Goal: Task Accomplishment & Management: Use online tool/utility

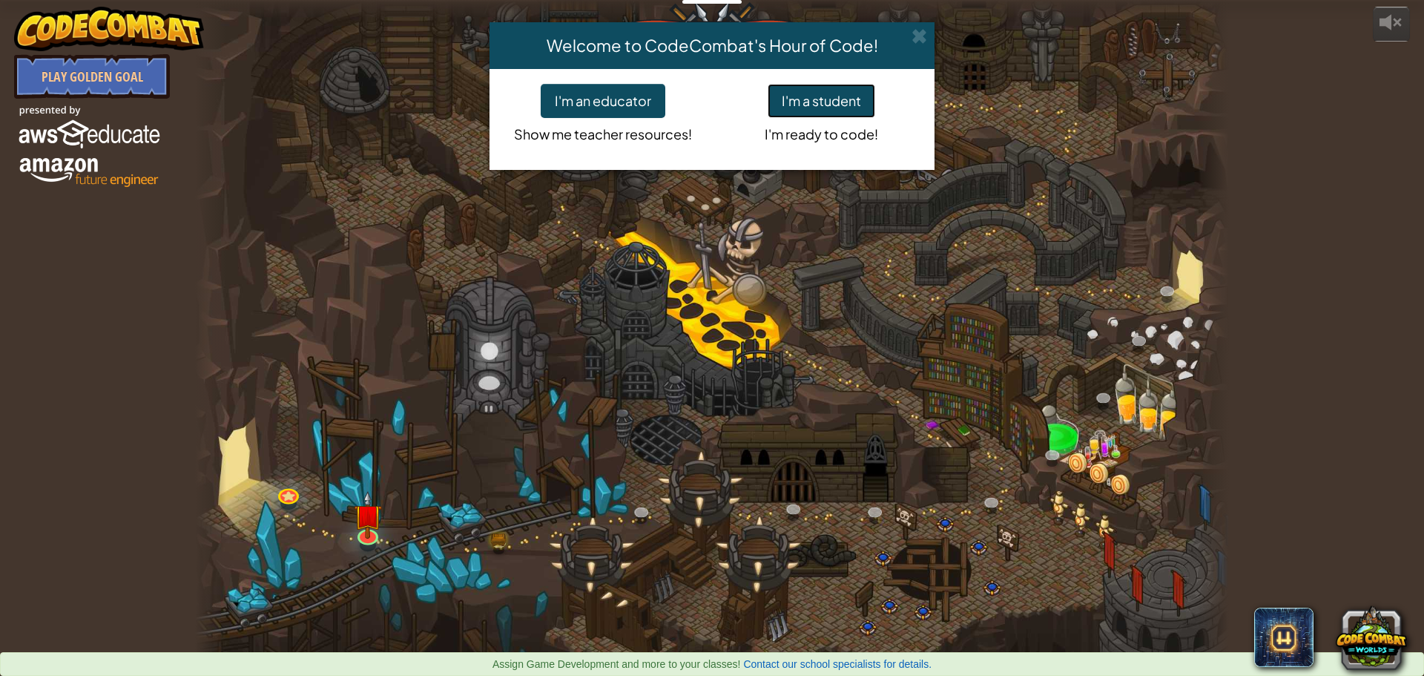
click at [822, 108] on button "I'm a student" at bounding box center [822, 101] width 108 height 34
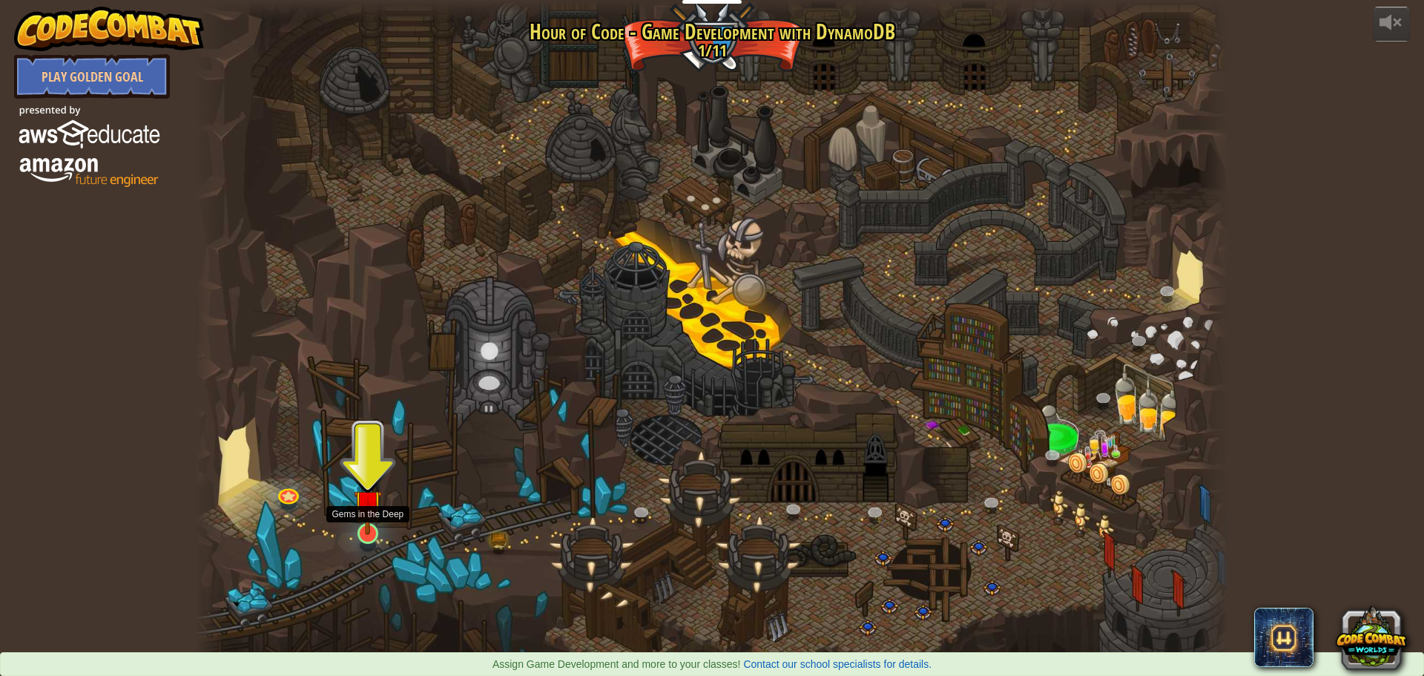
click at [371, 524] on img at bounding box center [367, 503] width 27 height 63
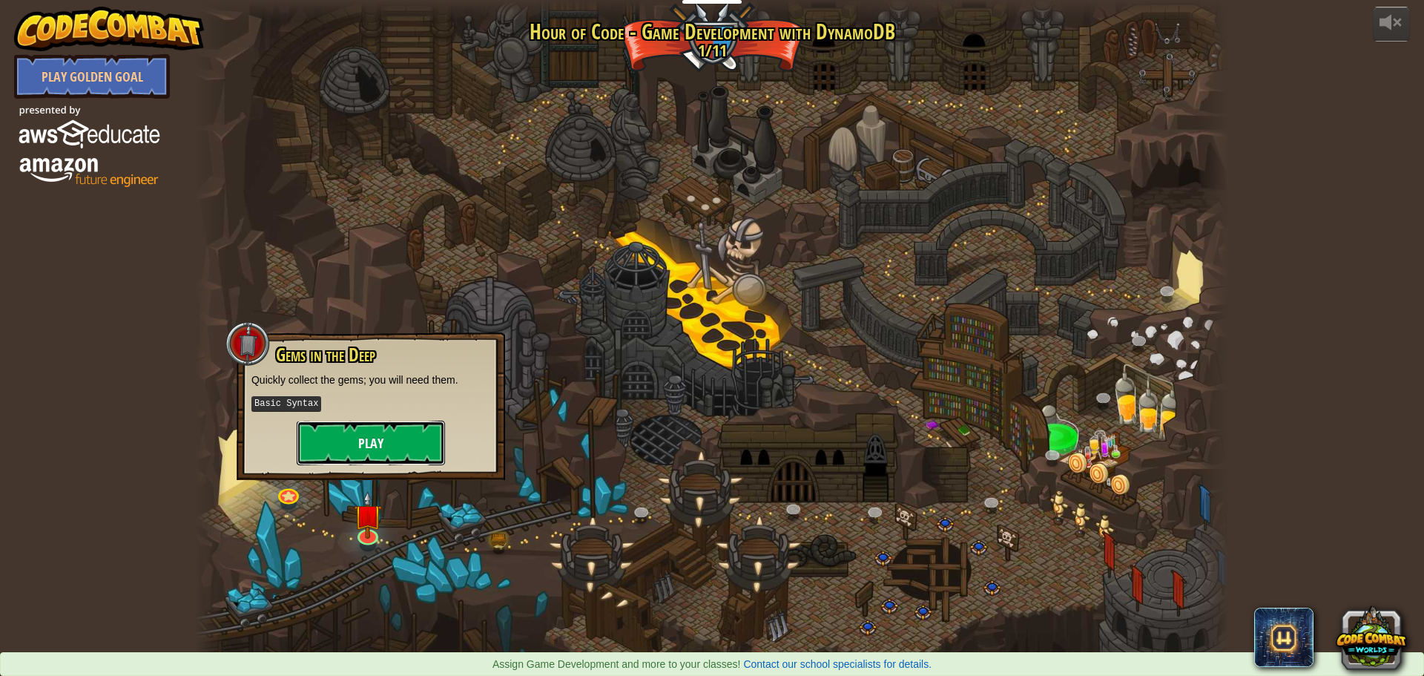
click at [378, 444] on button "Play" at bounding box center [371, 443] width 148 height 45
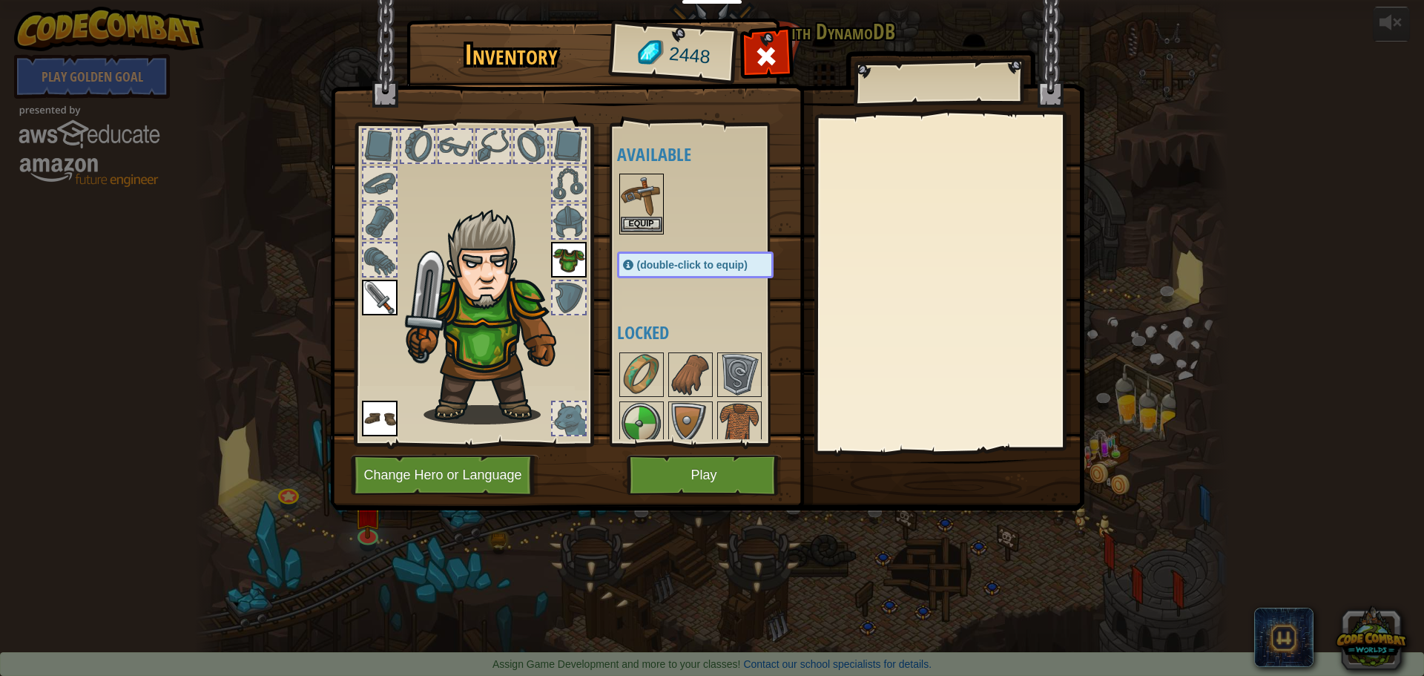
click at [645, 216] on img at bounding box center [642, 196] width 42 height 42
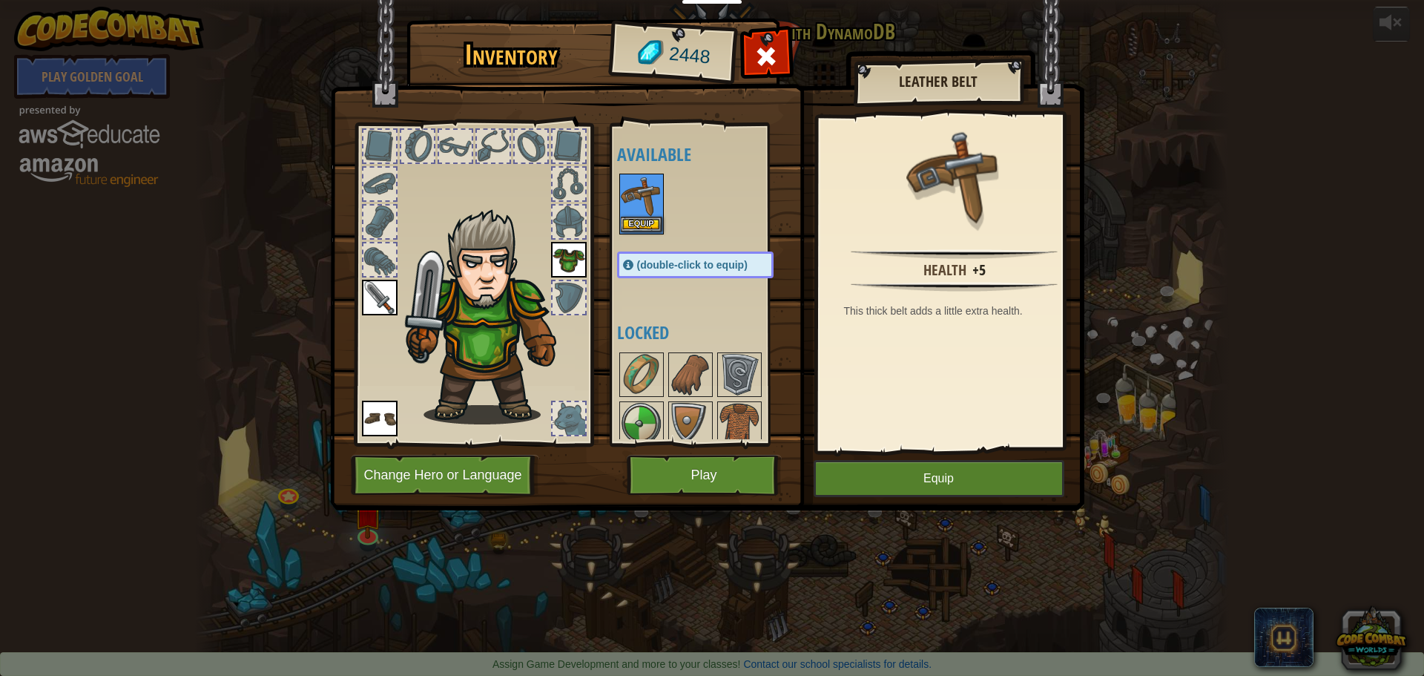
click at [645, 216] on img at bounding box center [642, 196] width 42 height 42
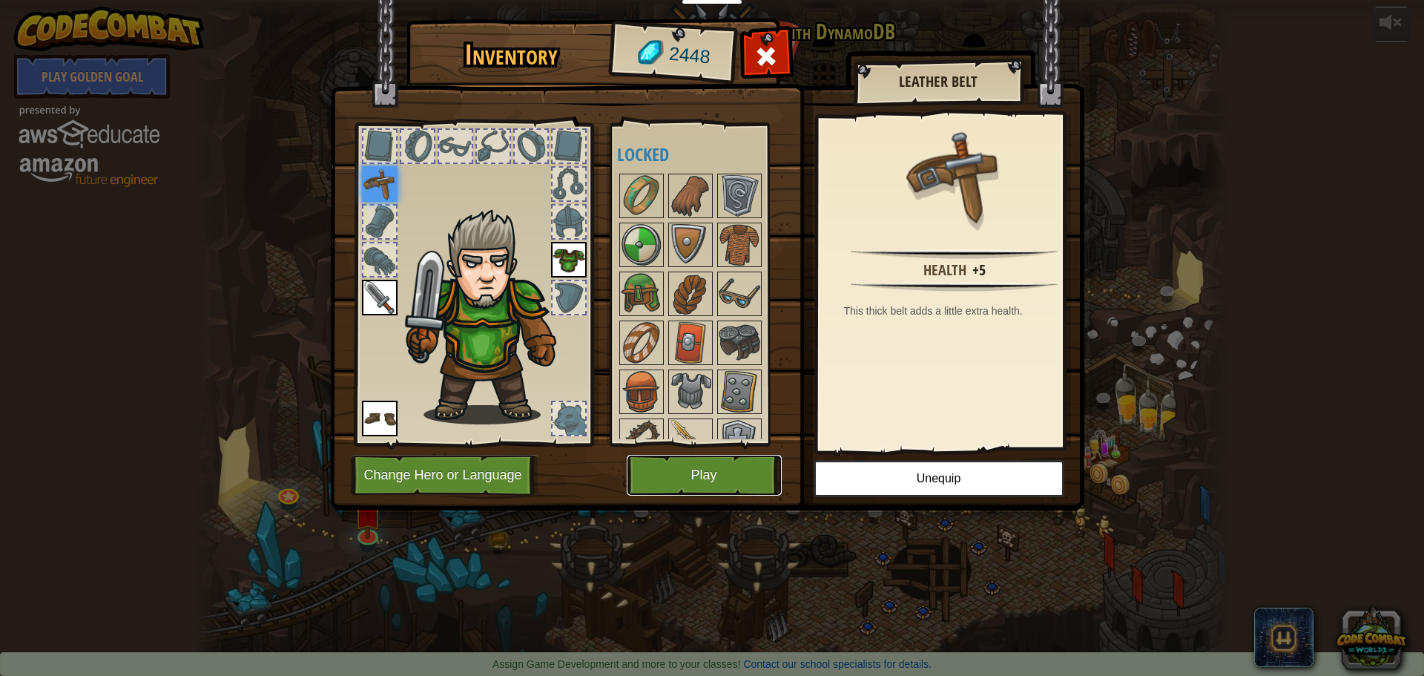
click at [704, 471] on button "Play" at bounding box center [704, 475] width 155 height 41
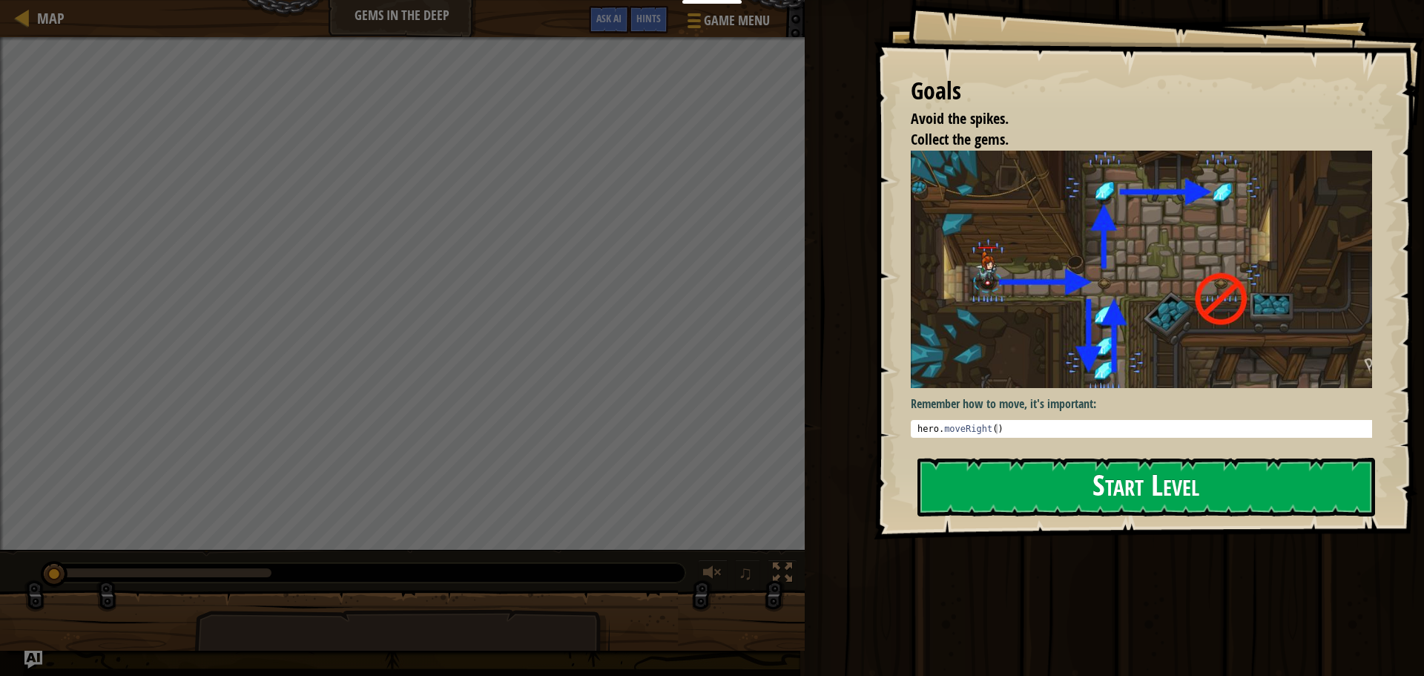
click at [1030, 479] on button "Start Level" at bounding box center [1147, 487] width 458 height 59
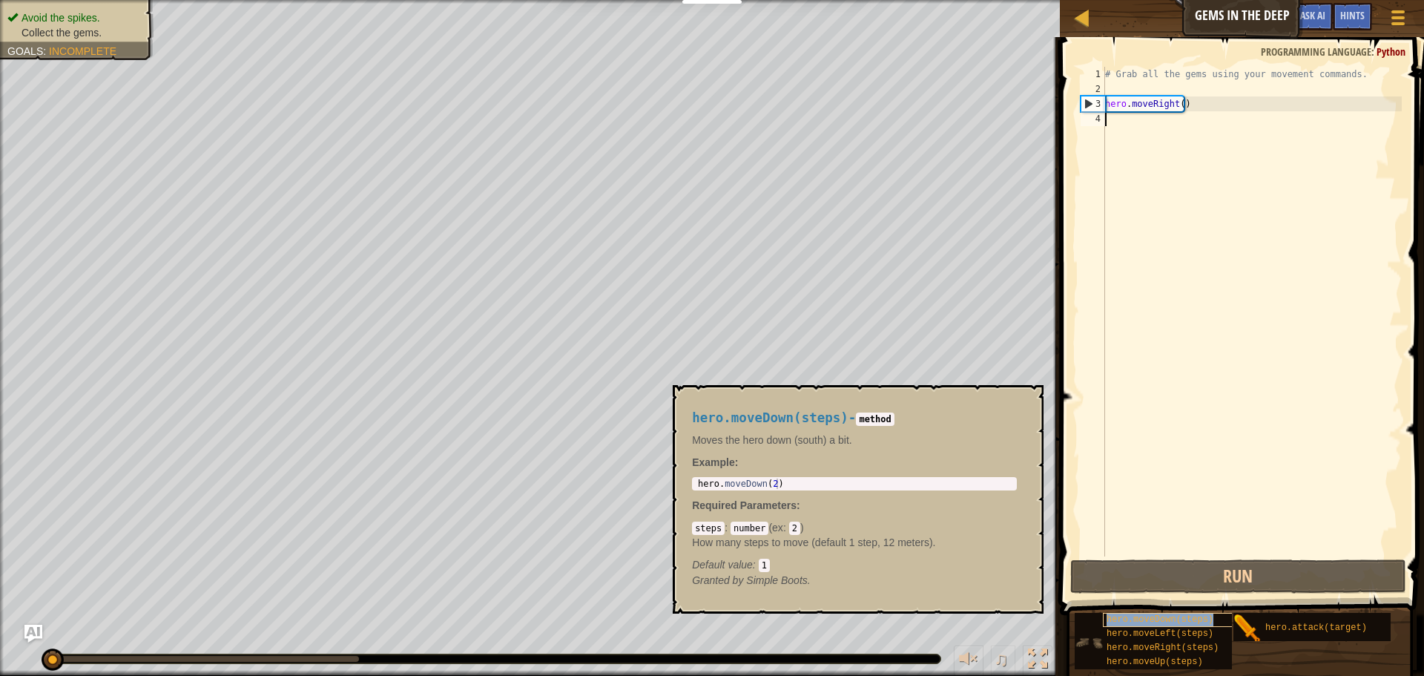
click at [1166, 620] on span "hero.moveDown(steps)" at bounding box center [1160, 619] width 107 height 10
click at [1179, 616] on span "hero.moveDown(steps)" at bounding box center [1160, 619] width 107 height 10
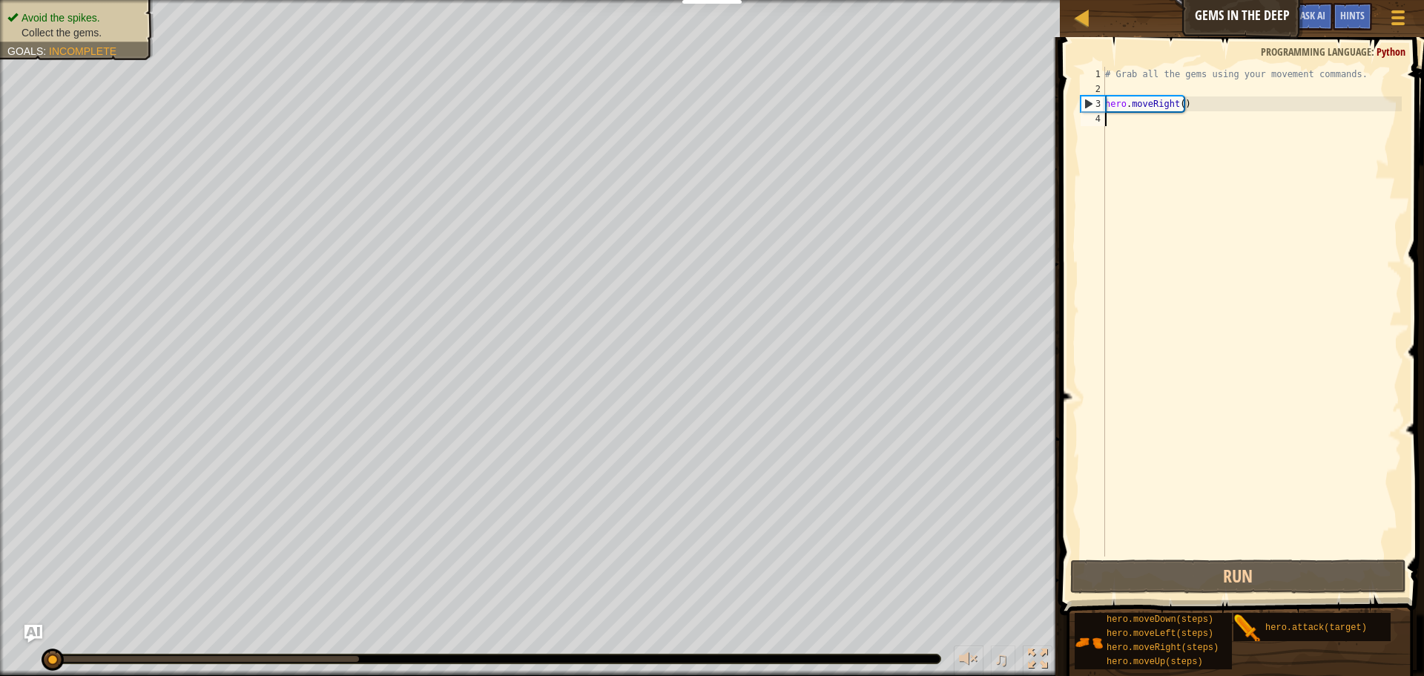
click at [1131, 123] on div "# Grab all the gems using your movement commands. hero . moveRight ( )" at bounding box center [1252, 326] width 300 height 519
type textarea "h"
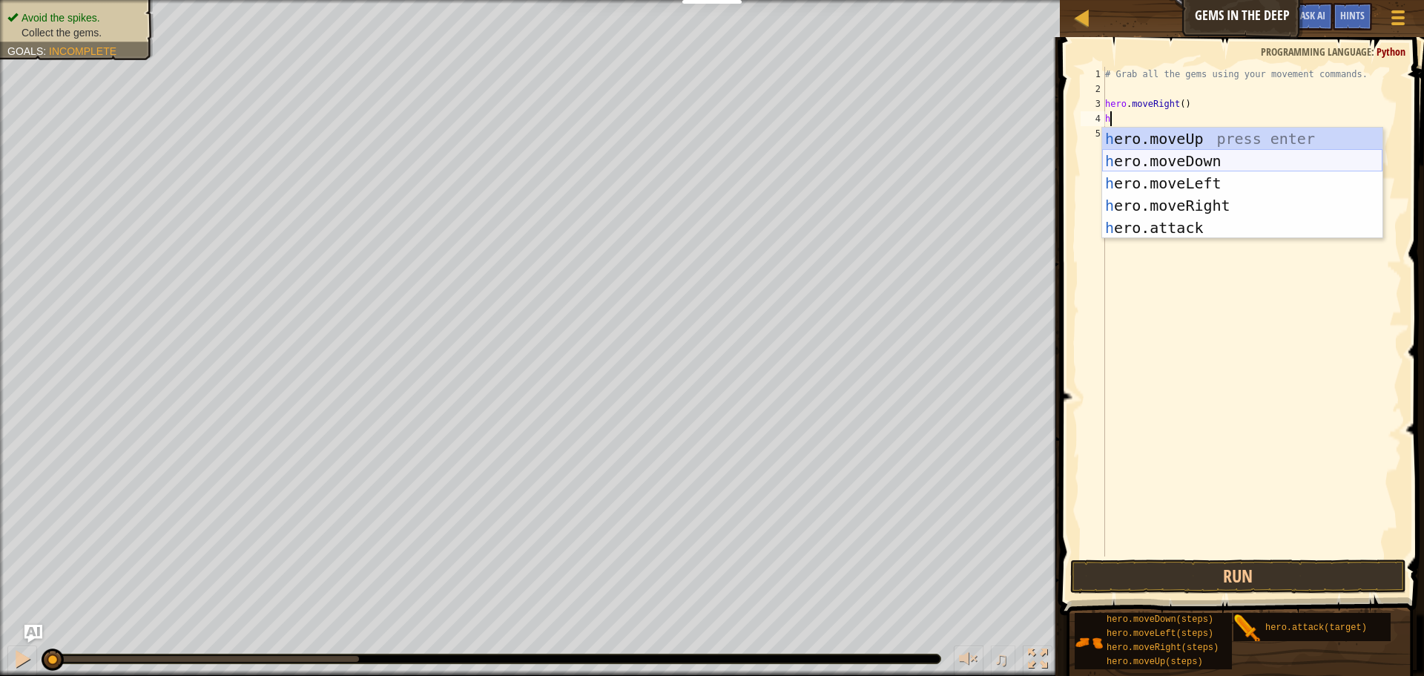
click at [1160, 157] on div "h ero.moveUp press enter h ero.moveDown press enter h ero.moveLeft press enter …" at bounding box center [1242, 206] width 280 height 156
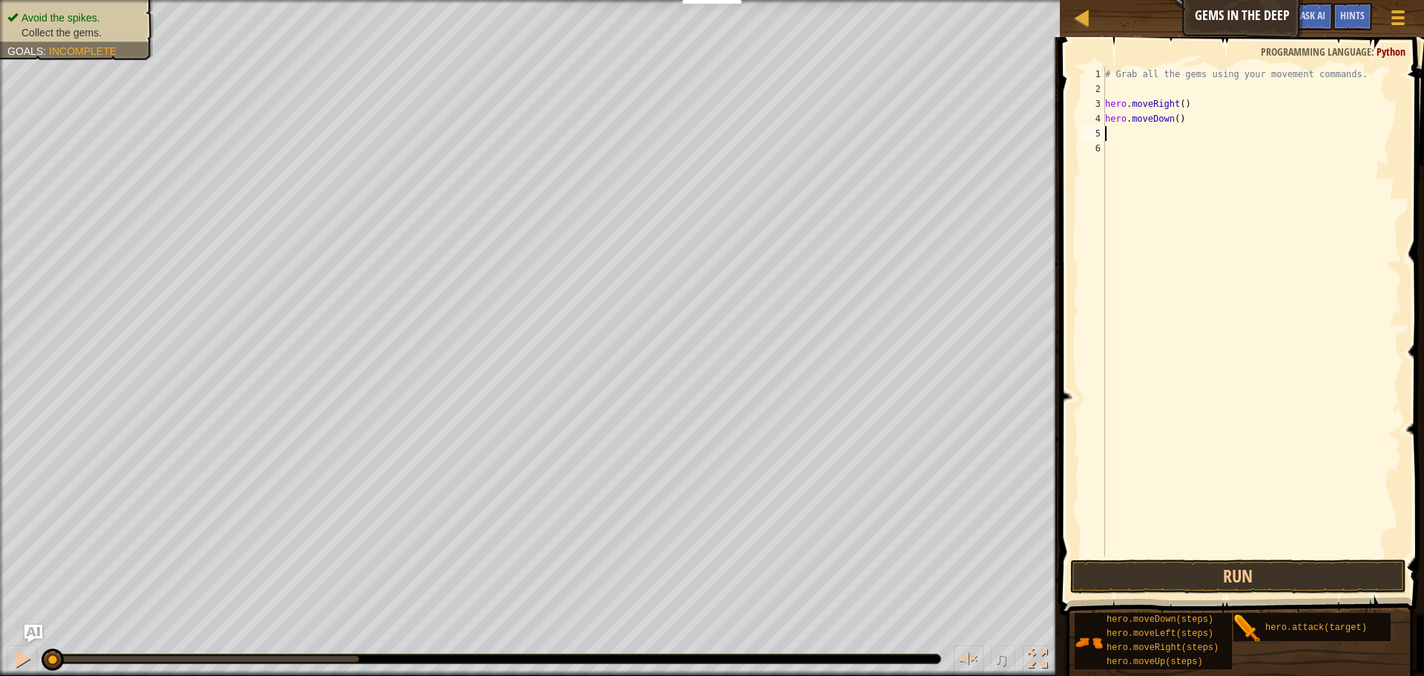
type textarea "h"
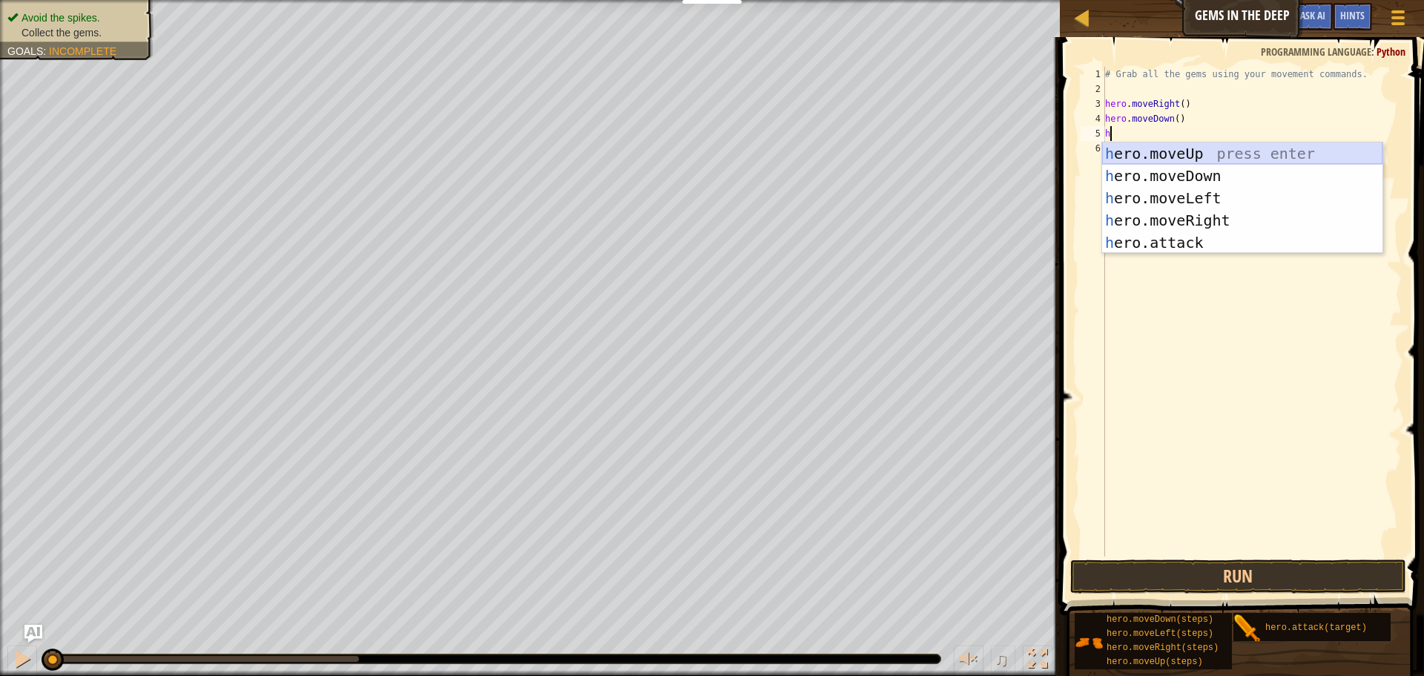
click at [1178, 154] on div "h ero.moveUp press enter h ero.moveDown press enter h ero.moveLeft press enter …" at bounding box center [1242, 220] width 280 height 156
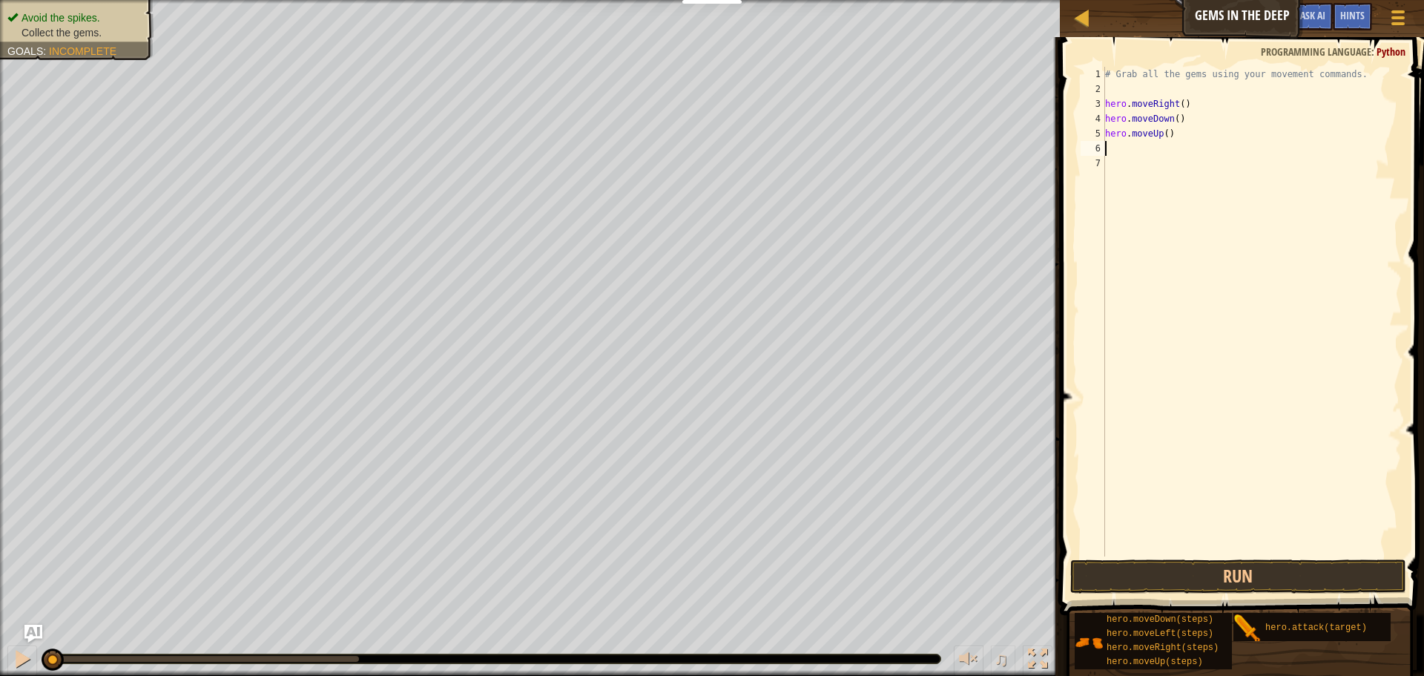
click at [1163, 136] on div "# Grab all the gems using your movement commands. hero . moveRight ( ) hero . m…" at bounding box center [1252, 326] width 300 height 519
type textarea "hero.moveUp(2)"
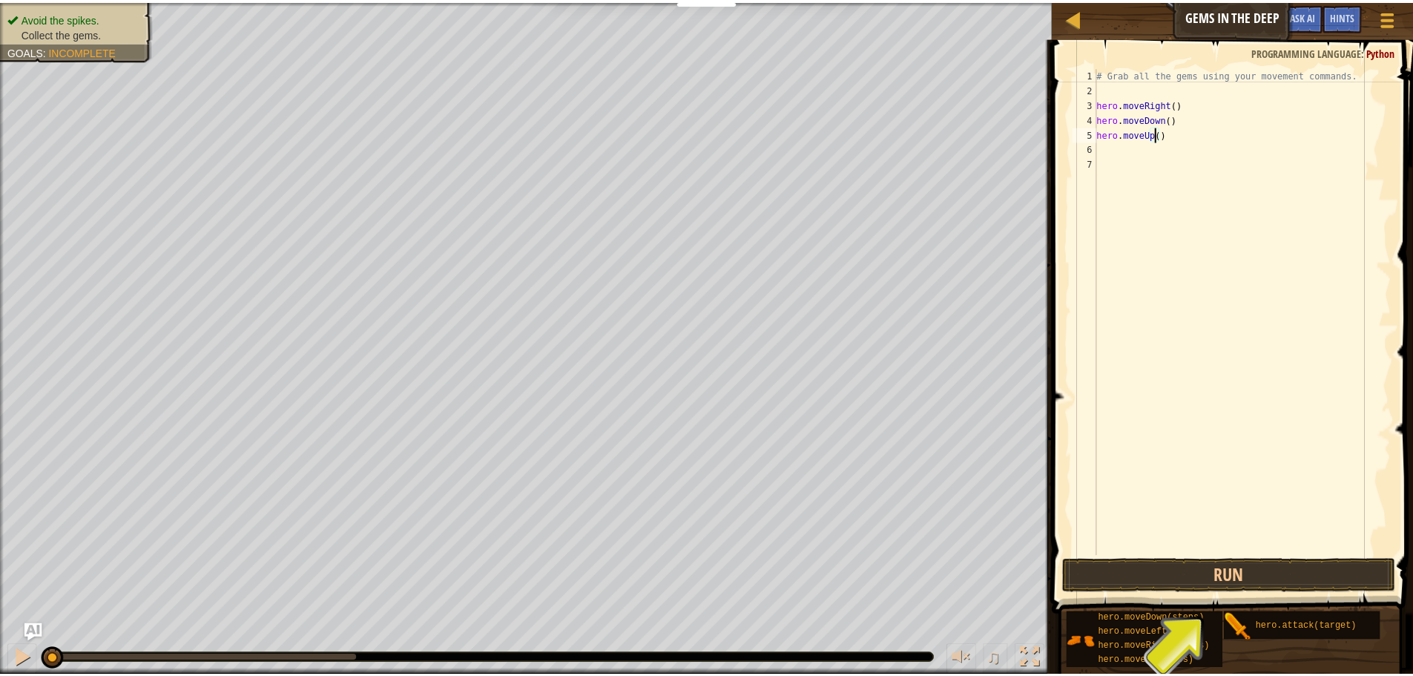
scroll to position [7, 5]
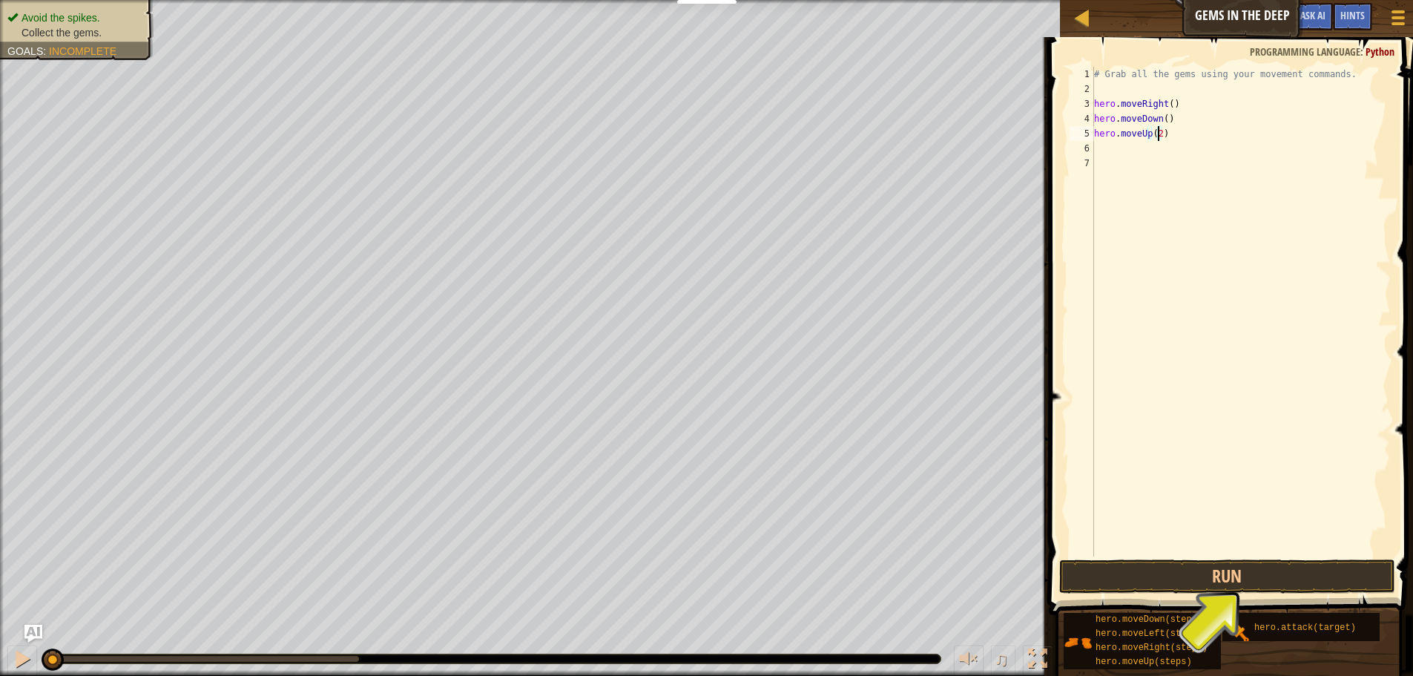
click at [1152, 148] on div "# Grab all the gems using your movement commands. hero . moveRight ( ) hero . m…" at bounding box center [1241, 326] width 300 height 519
type textarea "r"
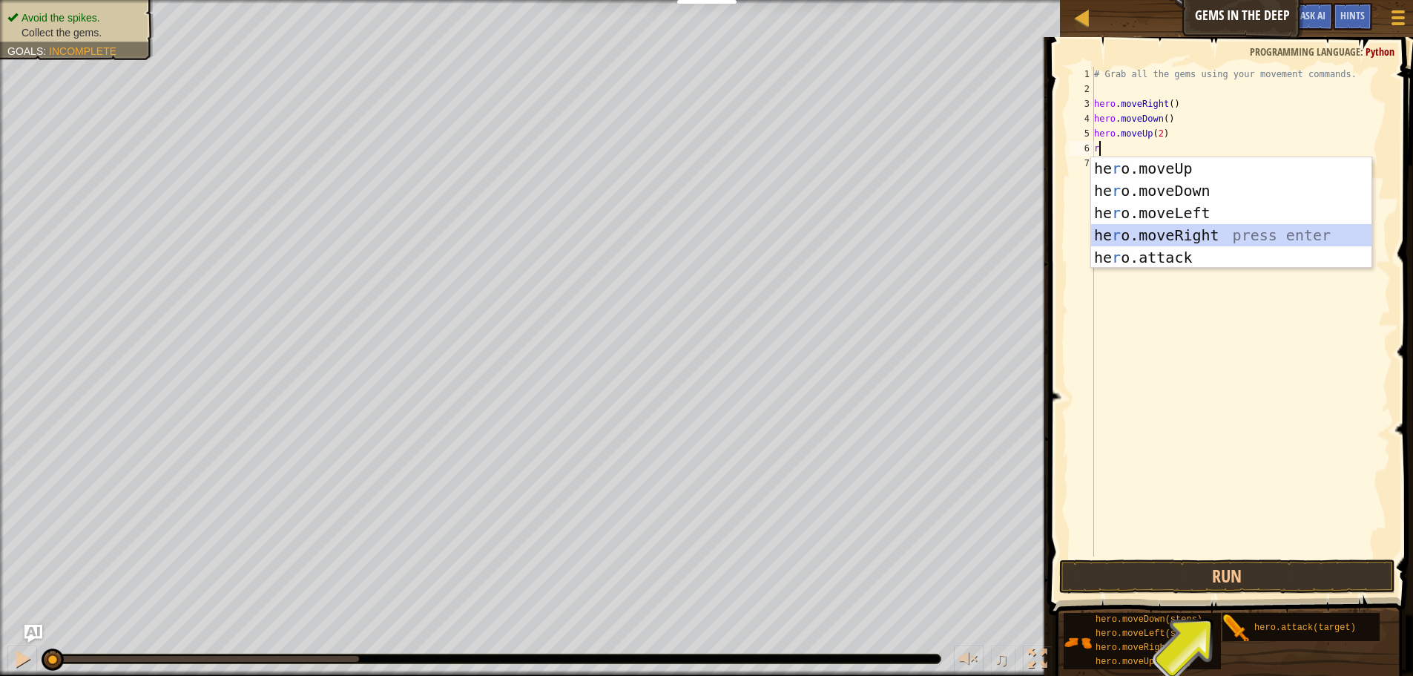
click at [1156, 229] on div "he r o.moveUp press enter he r o.moveDown press enter he r o.moveLeft press ent…" at bounding box center [1231, 235] width 280 height 156
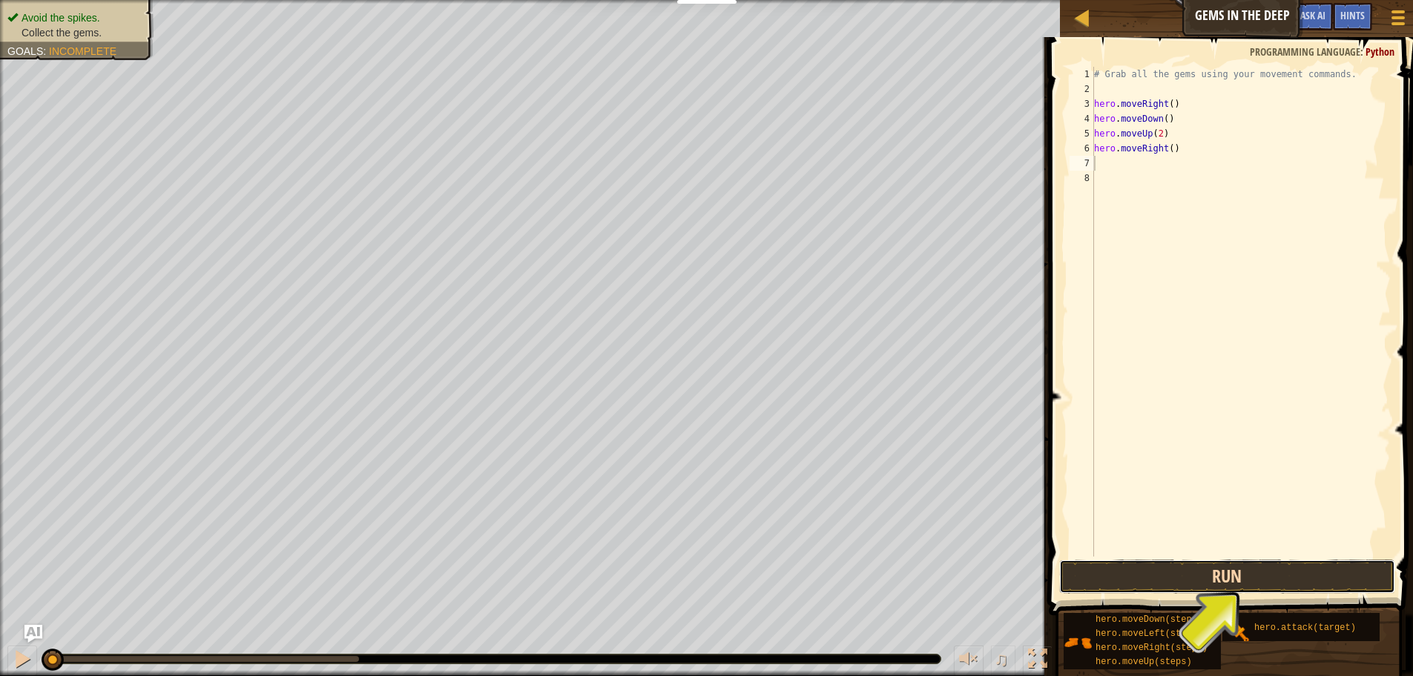
click at [1234, 577] on button "Run" at bounding box center [1227, 576] width 336 height 34
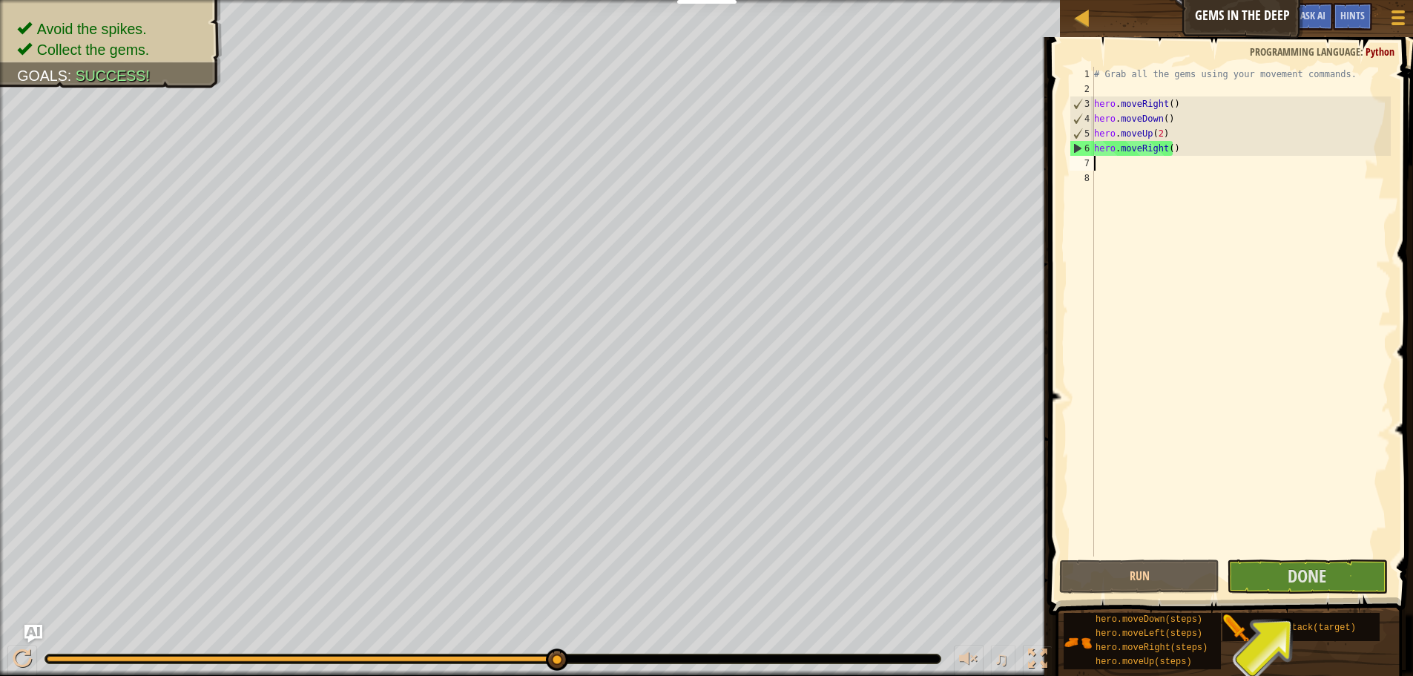
click at [1168, 150] on div "# Grab all the gems using your movement commands. hero . moveRight ( ) hero . m…" at bounding box center [1241, 326] width 300 height 519
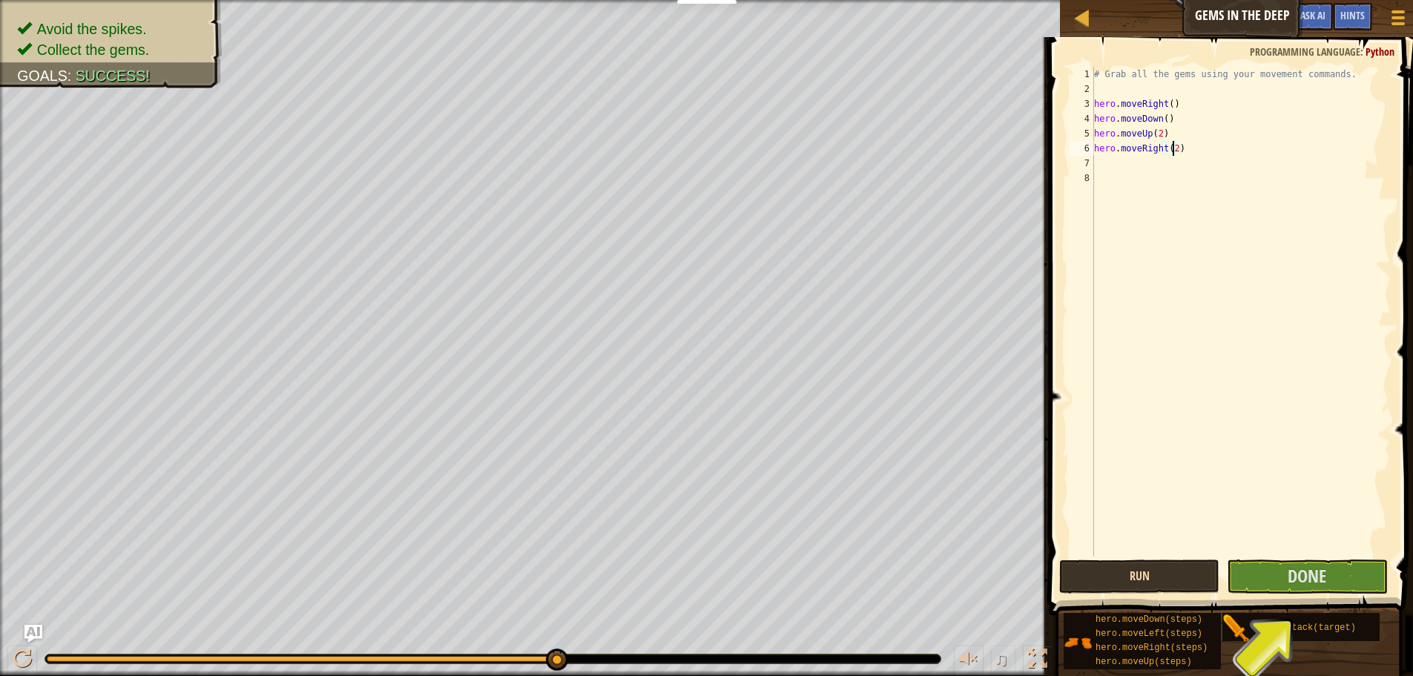
type textarea "hero.moveRight(2)"
click at [1185, 564] on button "Run" at bounding box center [1139, 576] width 160 height 34
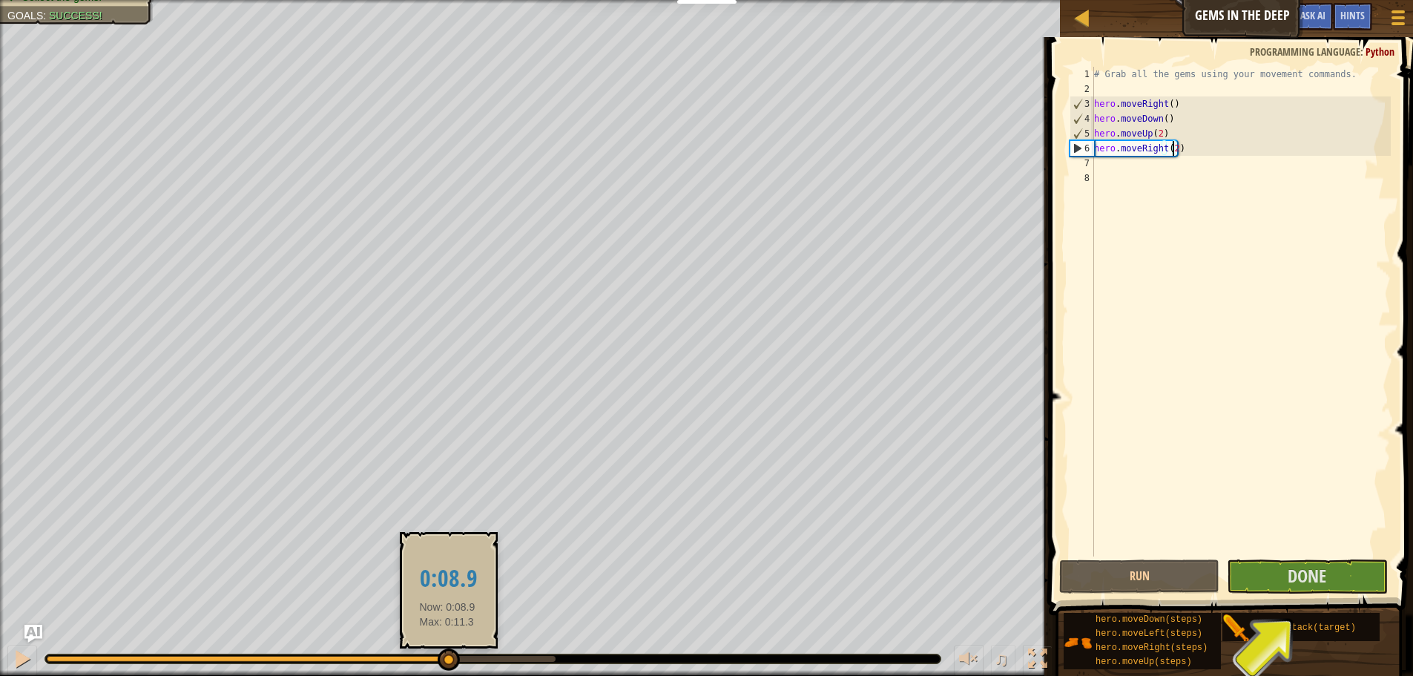
drag, startPoint x: 447, startPoint y: 656, endPoint x: 455, endPoint y: 656, distance: 8.2
click at [450, 656] on div at bounding box center [301, 659] width 509 height 6
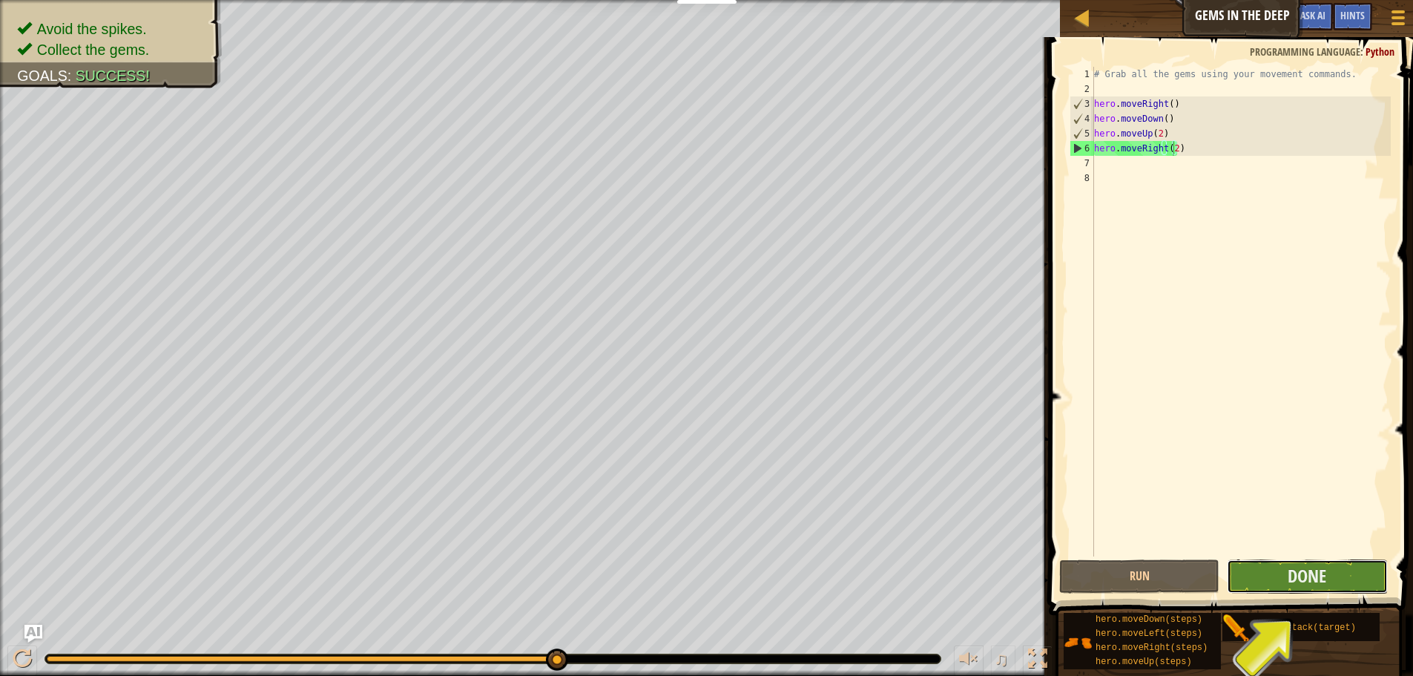
click at [1286, 576] on button "Done" at bounding box center [1307, 576] width 160 height 34
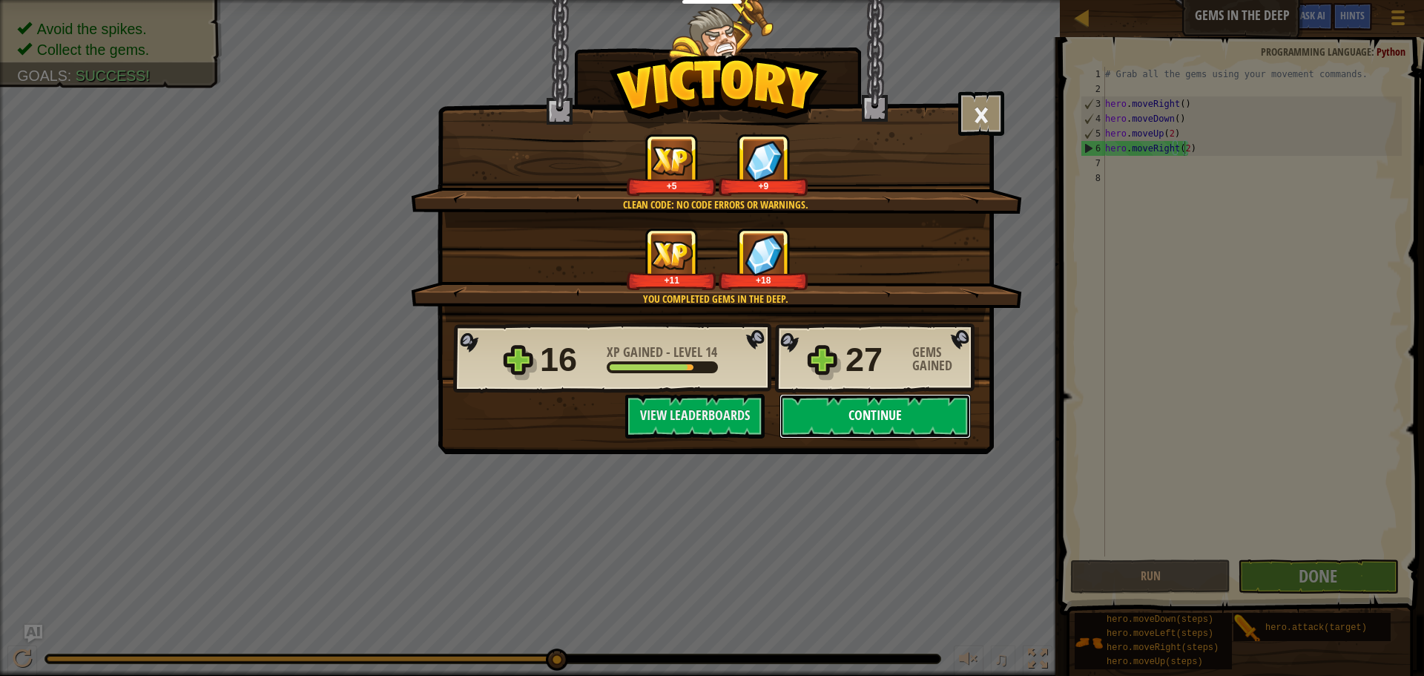
click at [895, 416] on button "Continue" at bounding box center [875, 416] width 191 height 45
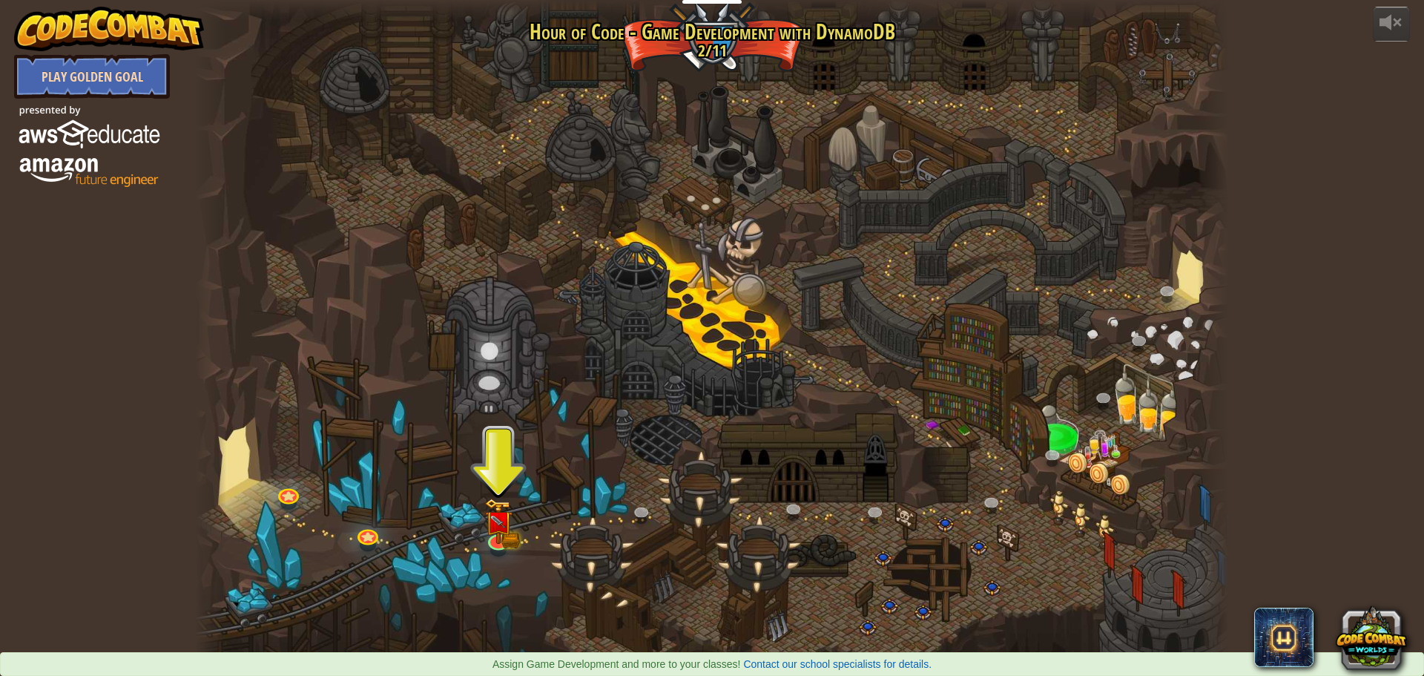
click at [113, 75] on link "Play Golden Goal" at bounding box center [92, 76] width 156 height 45
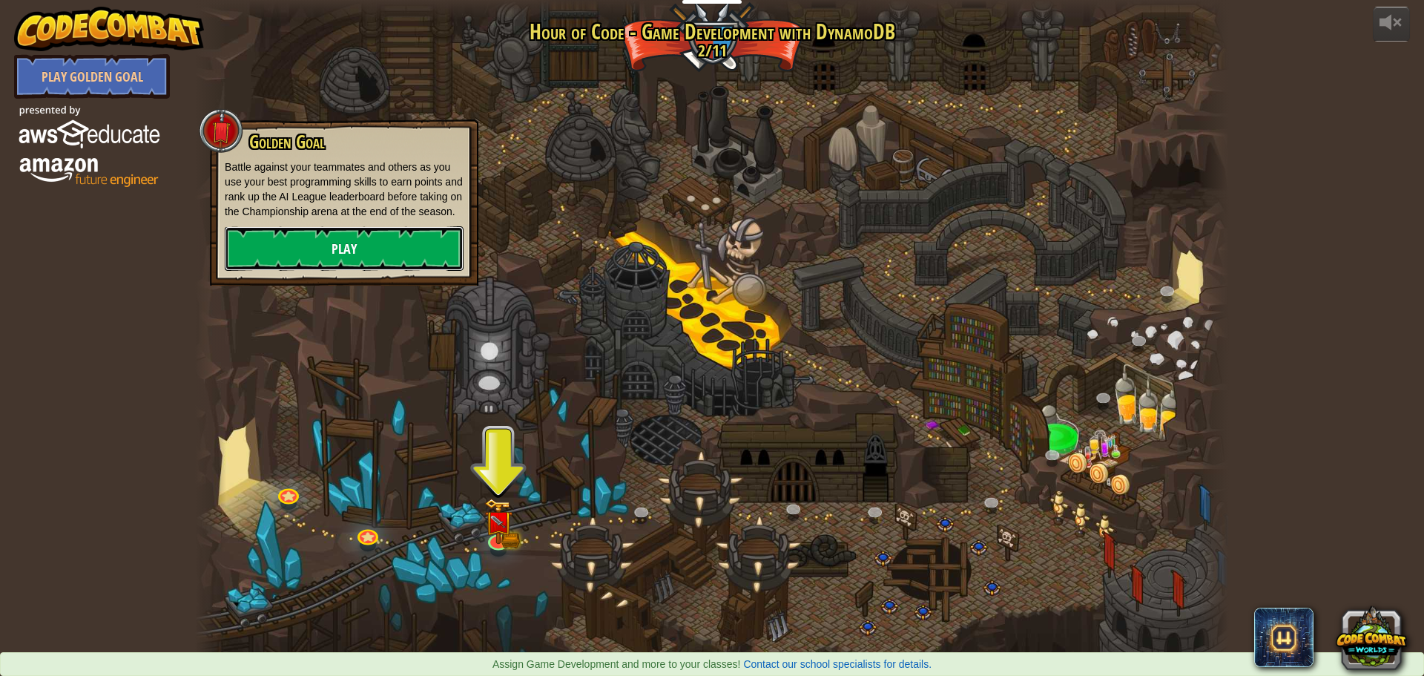
click at [406, 251] on link "Play" at bounding box center [344, 248] width 239 height 45
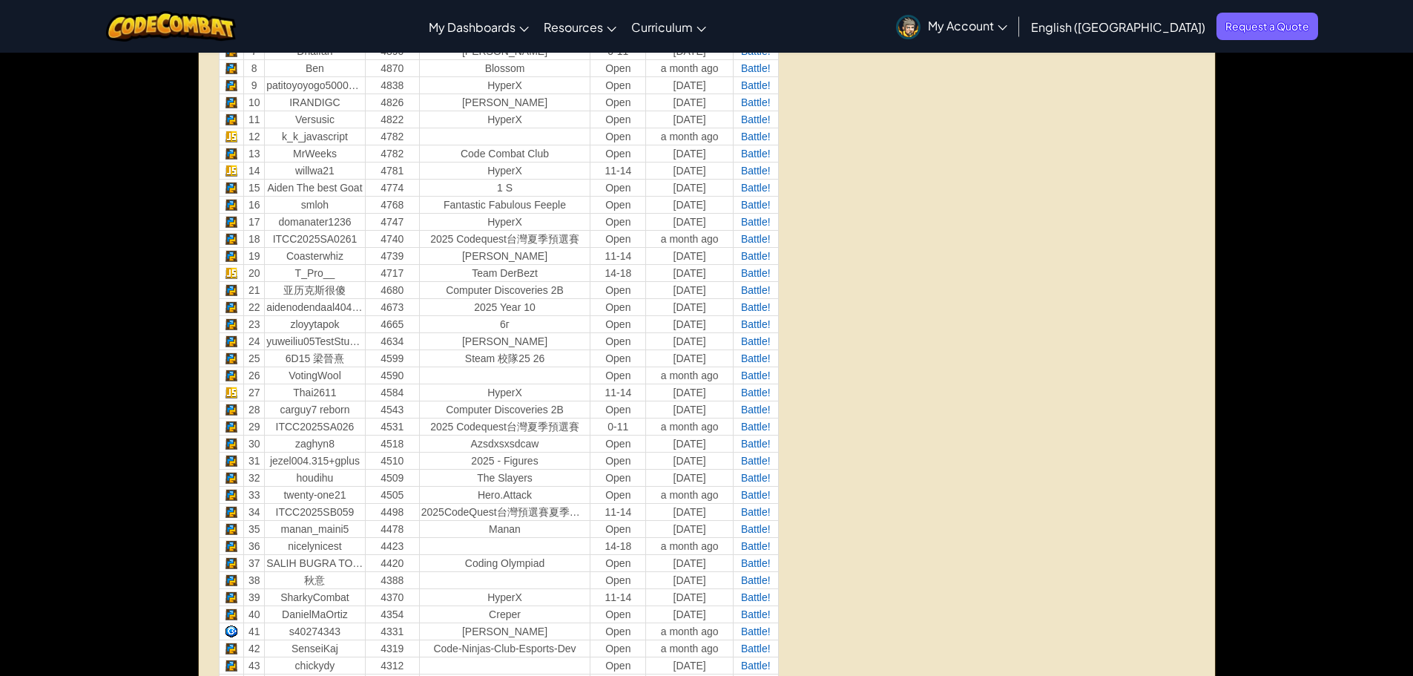
scroll to position [519, 0]
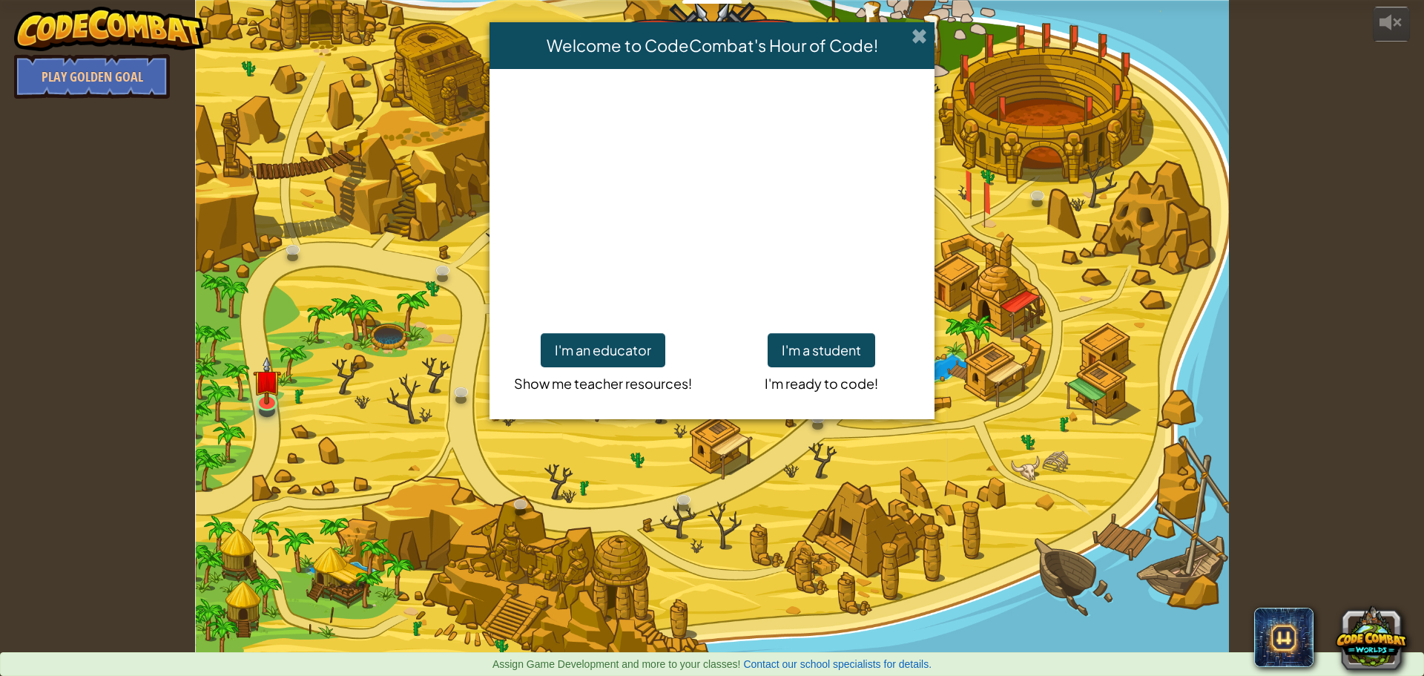
click at [917, 31] on span at bounding box center [920, 36] width 16 height 16
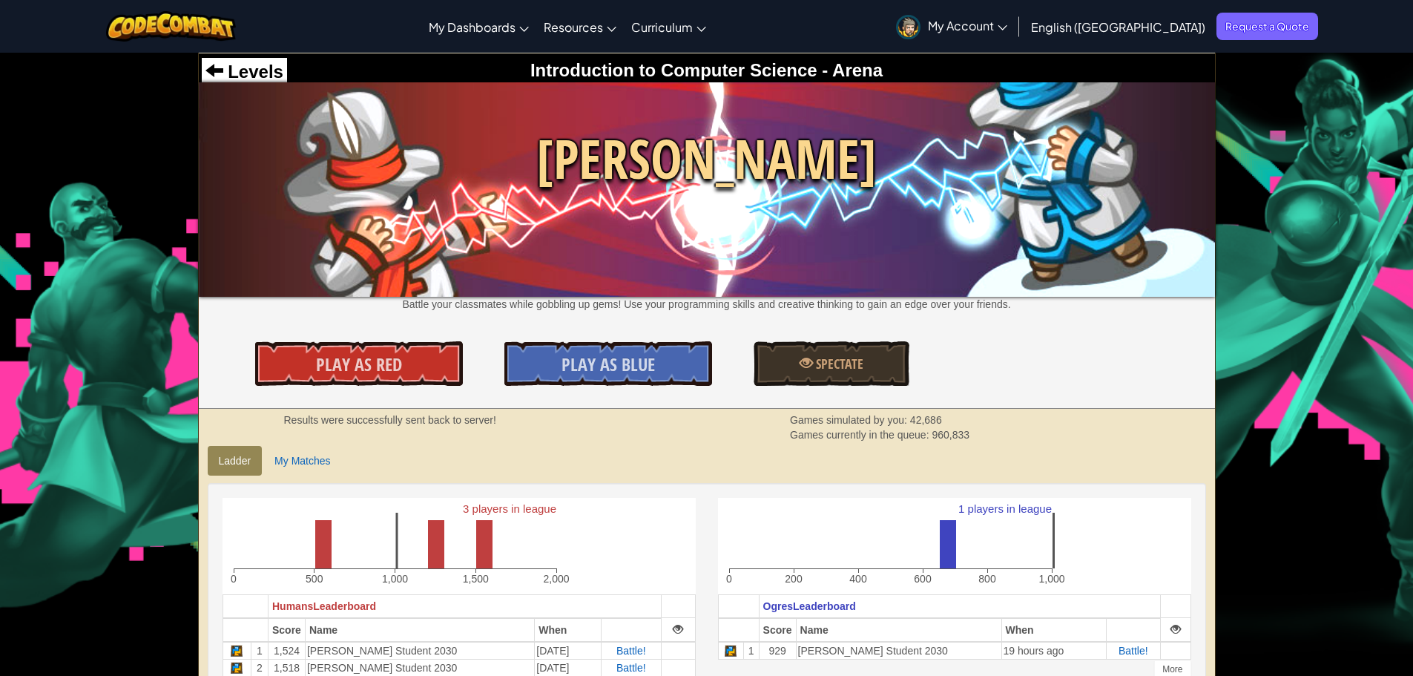
drag, startPoint x: 668, startPoint y: 246, endPoint x: 603, endPoint y: 238, distance: 65.0
click at [603, 238] on img at bounding box center [707, 189] width 1016 height 214
click at [702, 256] on img at bounding box center [707, 189] width 1016 height 214
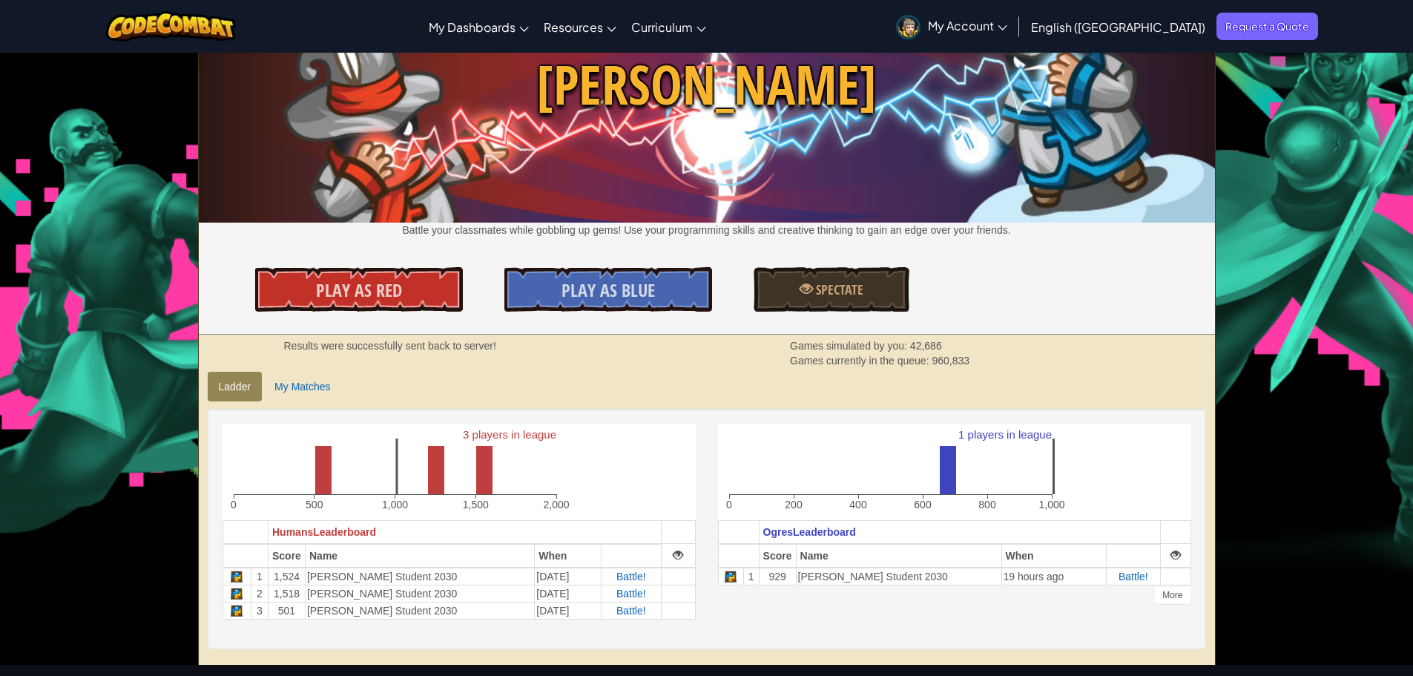
scroll to position [148, 0]
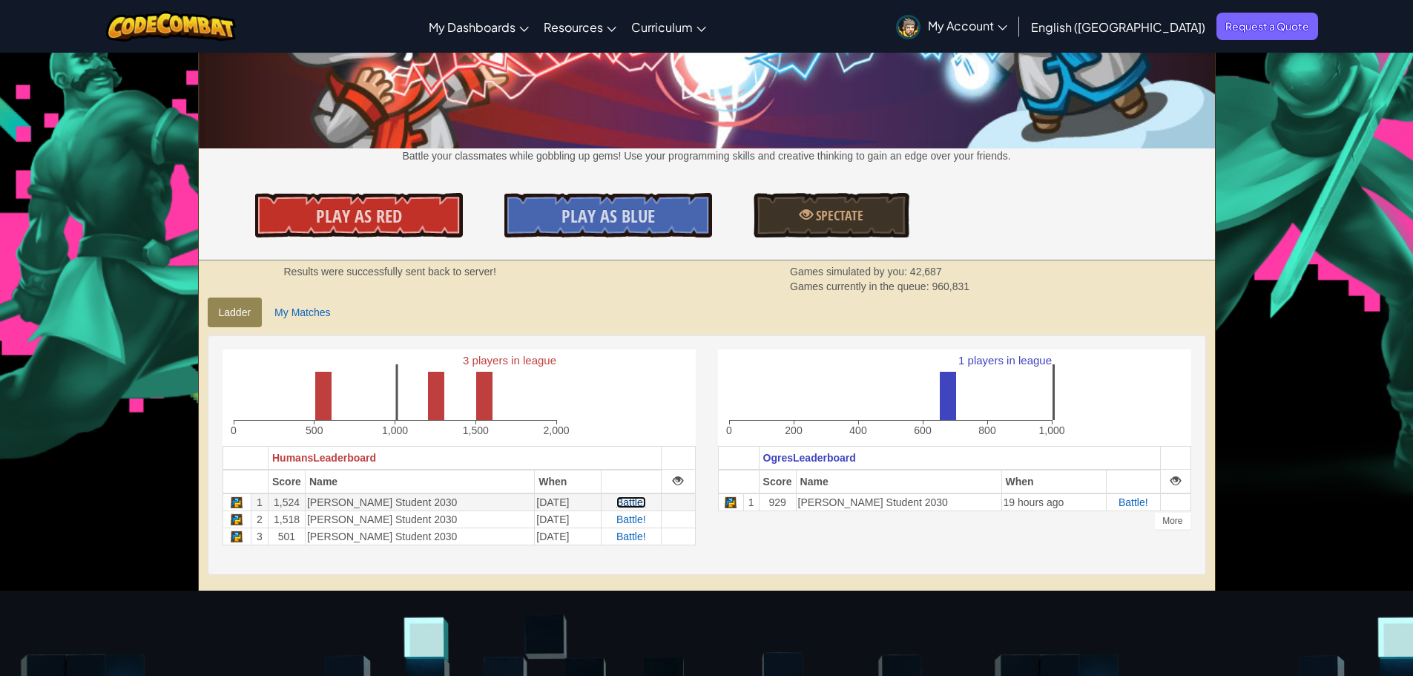
click at [636, 502] on span "Battle!" at bounding box center [631, 502] width 30 height 12
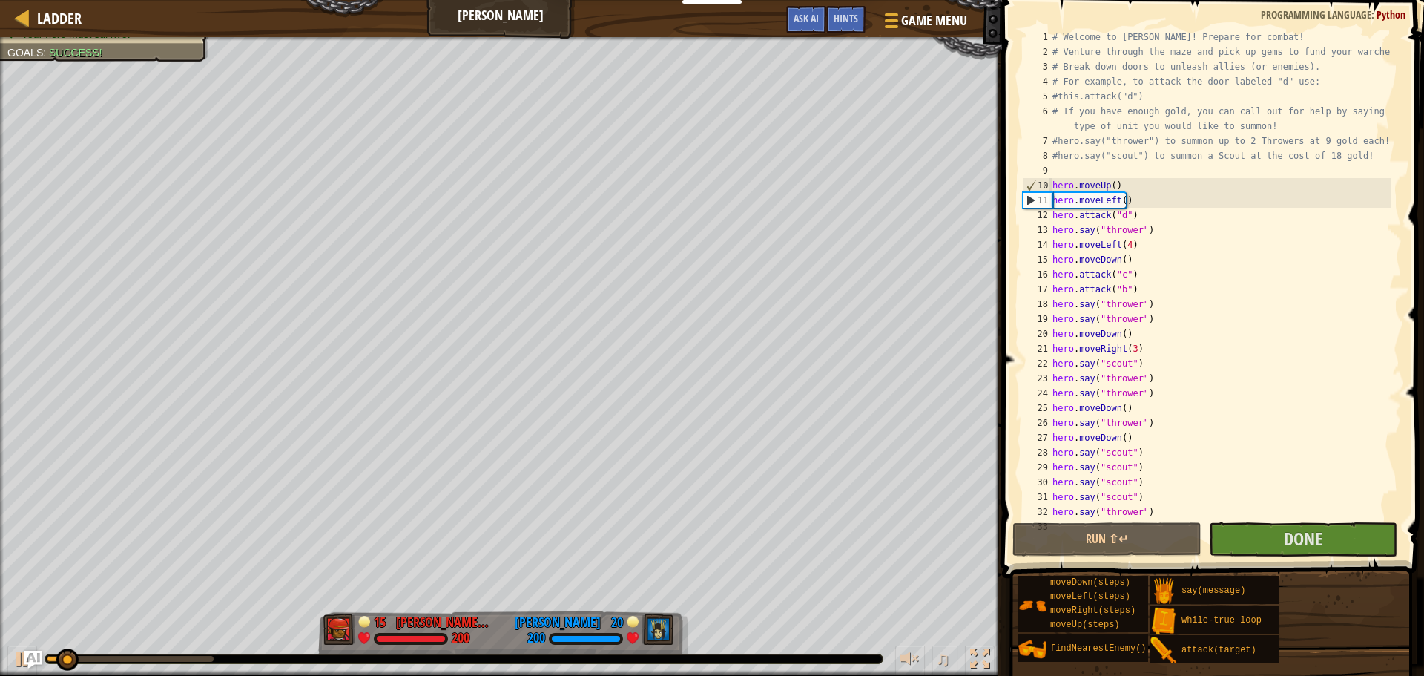
scroll to position [89, 0]
